Goal: Information Seeking & Learning: Find specific fact

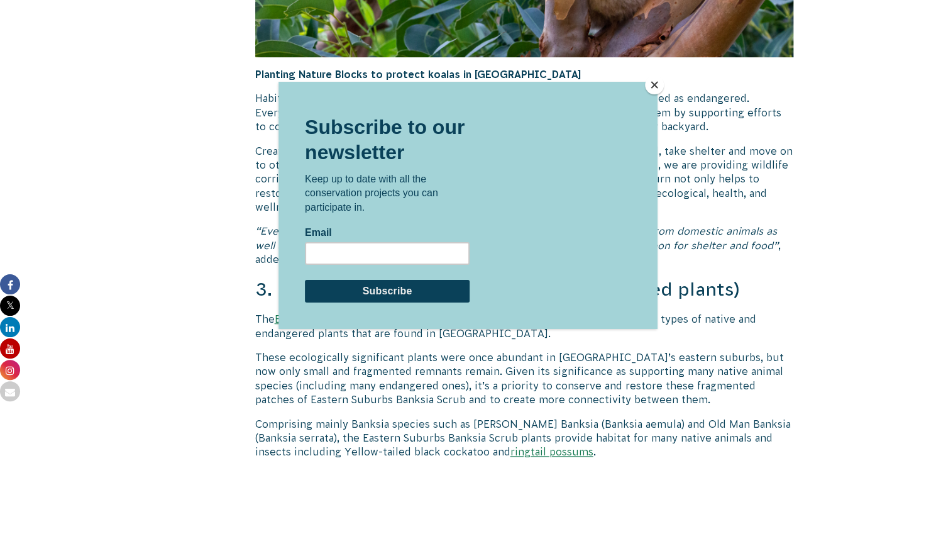
scroll to position [3322, 0]
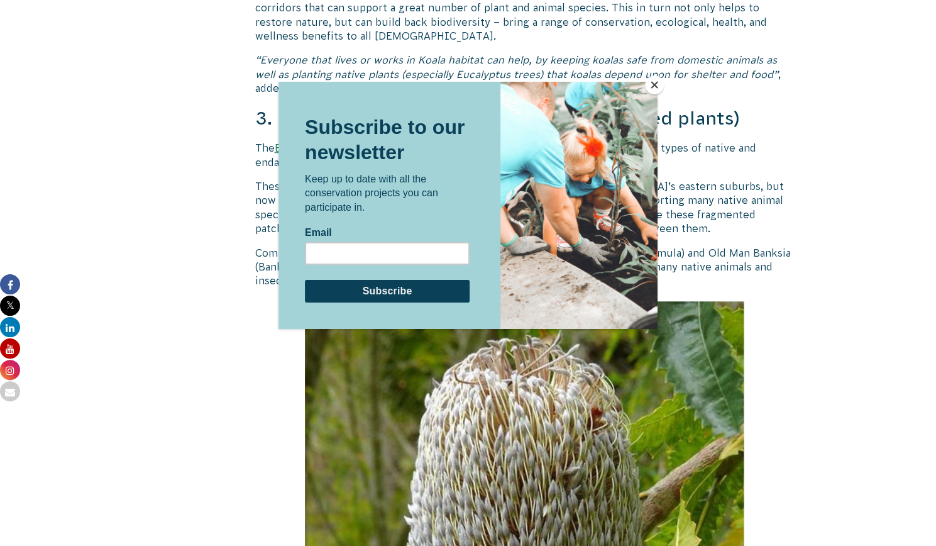
click at [656, 88] on button "Close" at bounding box center [654, 84] width 19 height 19
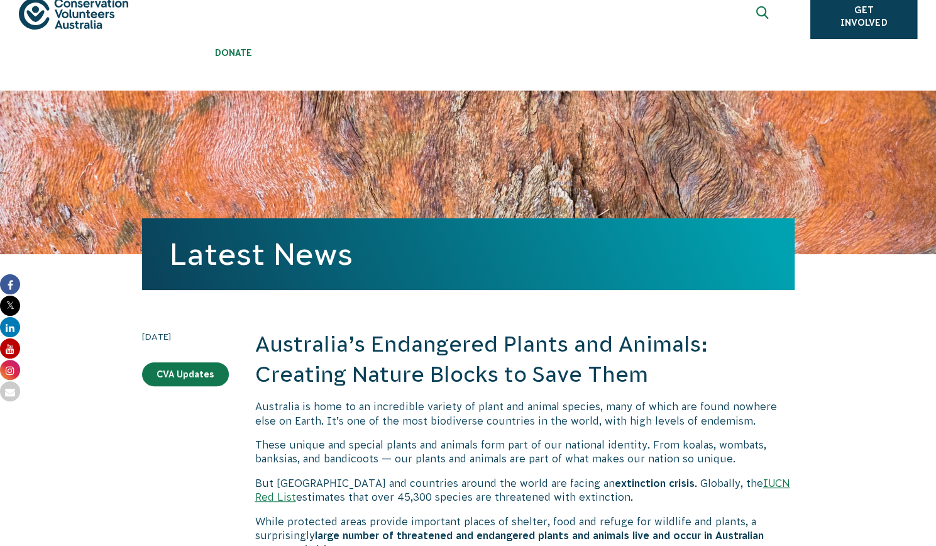
scroll to position [0, 0]
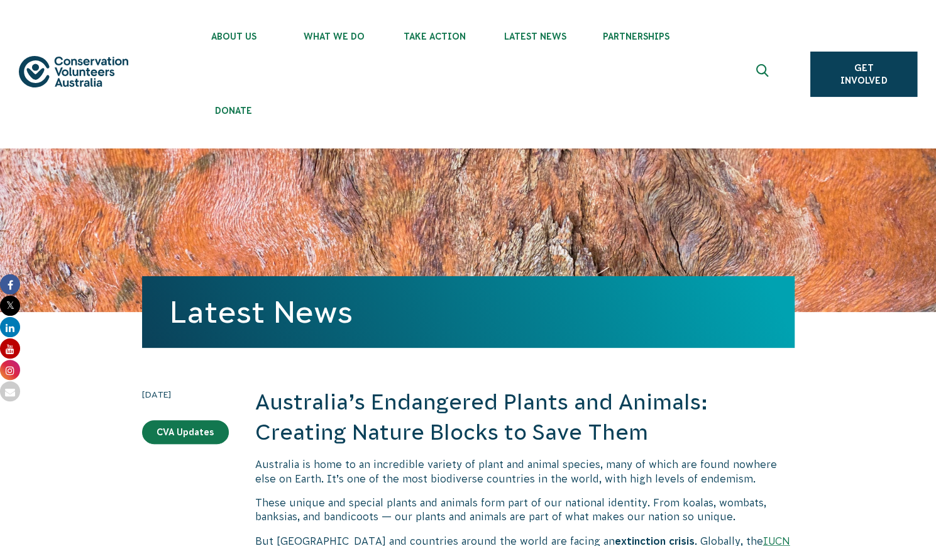
click at [772, 69] on icon "Expand search box" at bounding box center [764, 73] width 16 height 19
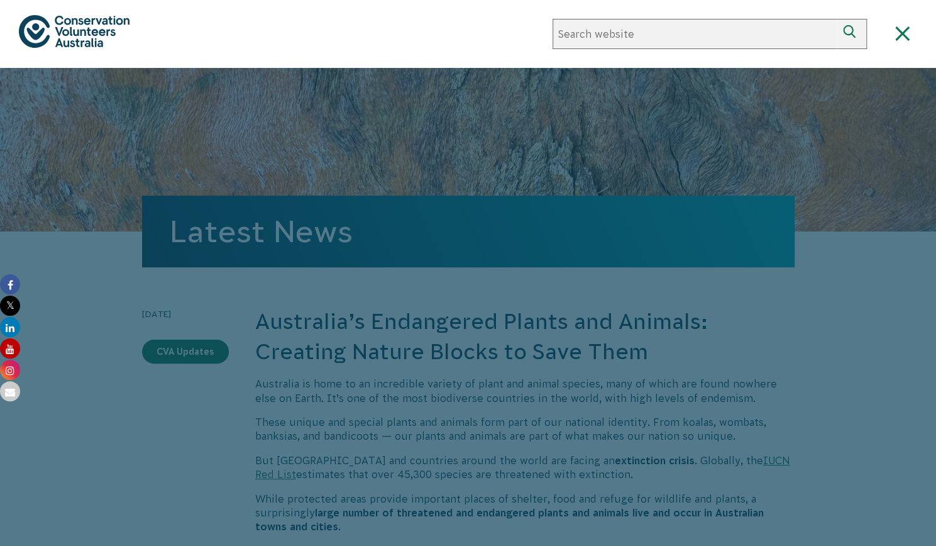
paste input "Australia’s Endangered Animals"
drag, startPoint x: 677, startPoint y: 35, endPoint x: 717, endPoint y: 35, distance: 39.6
click at [717, 35] on input "Australia’s Endangered Animals" at bounding box center [695, 34] width 284 height 30
type input "Australia’s Endangered plants"
click at [837, 19] on button "Search" at bounding box center [852, 34] width 30 height 30
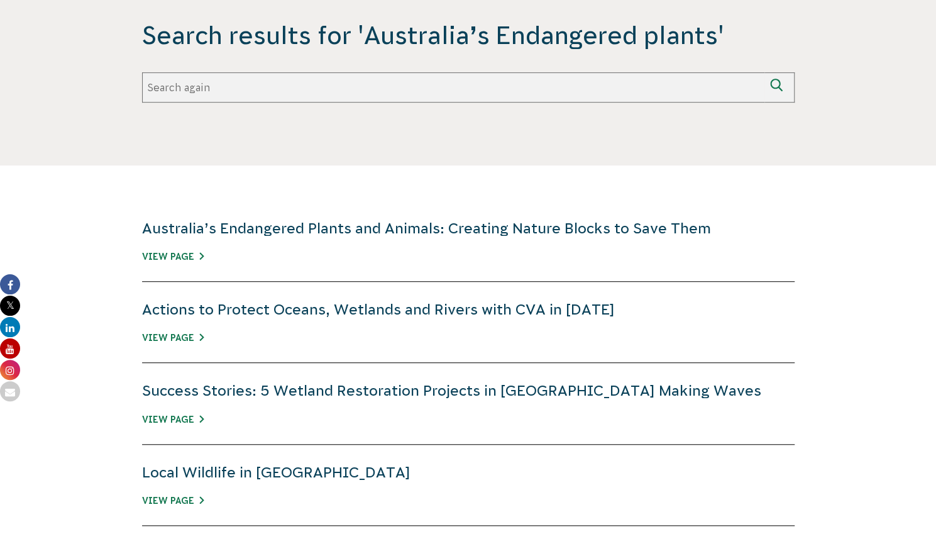
scroll to position [377, 0]
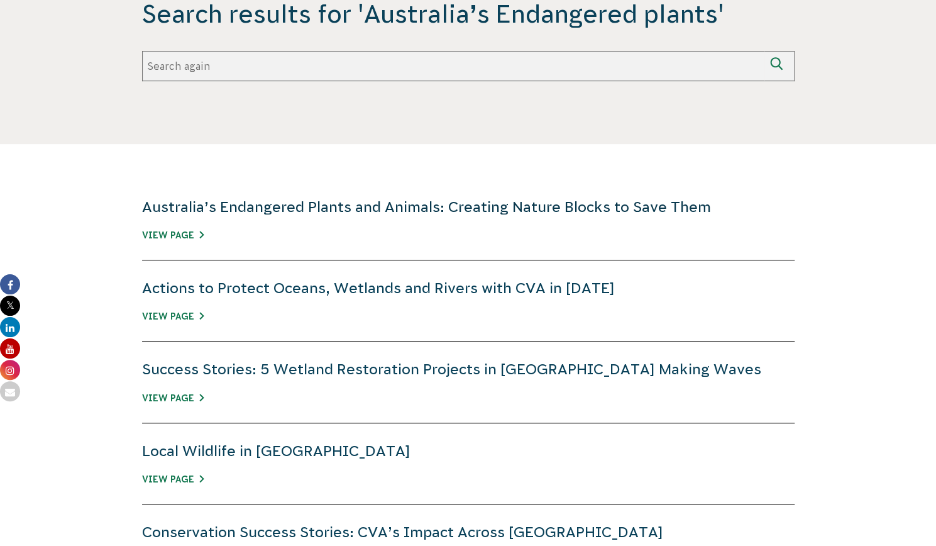
click at [509, 201] on link "Australia’s Endangered Plants and Animals: Creating Nature Blocks to Save Them" at bounding box center [426, 207] width 569 height 16
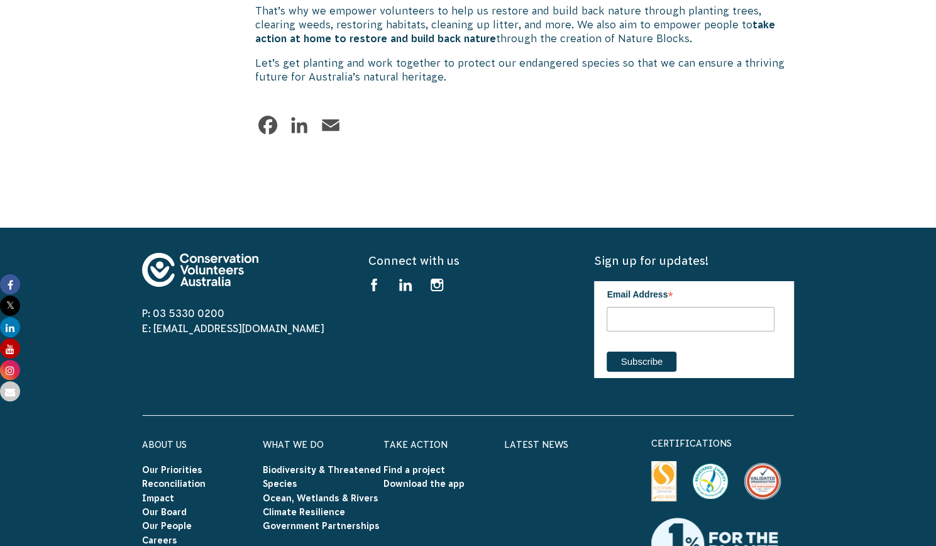
scroll to position [5363, 0]
